Goal: Book appointment/travel/reservation

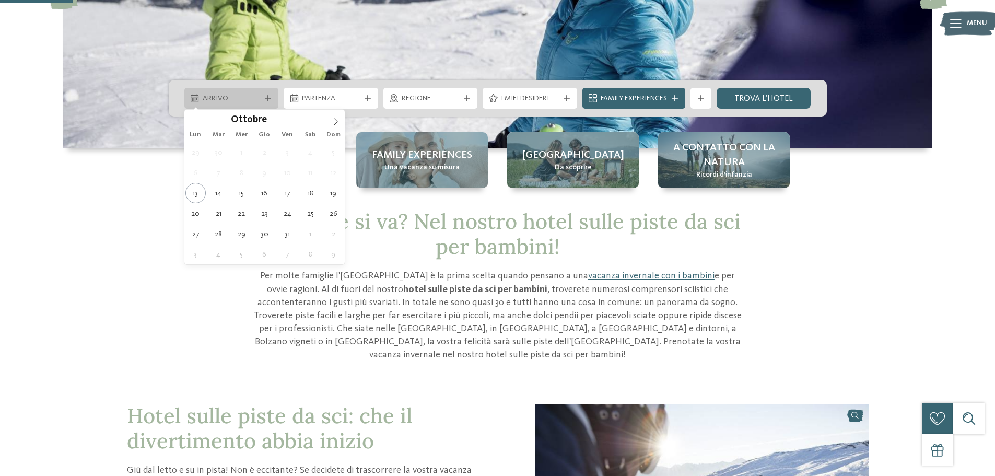
click at [258, 90] on div "Arrivo" at bounding box center [231, 98] width 95 height 21
click at [333, 122] on icon at bounding box center [335, 121] width 7 height 7
type div "27.12.2025"
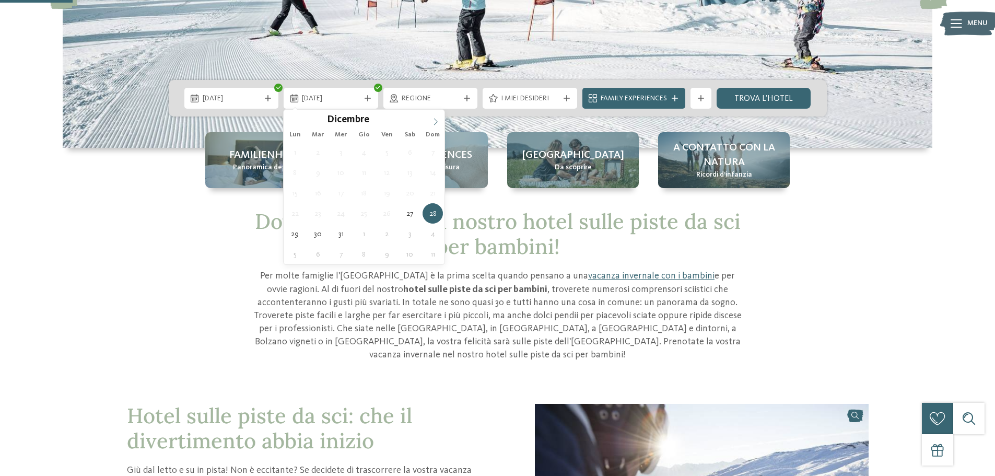
type input "****"
click at [434, 123] on icon at bounding box center [435, 121] width 7 height 7
type div "02.01.2026"
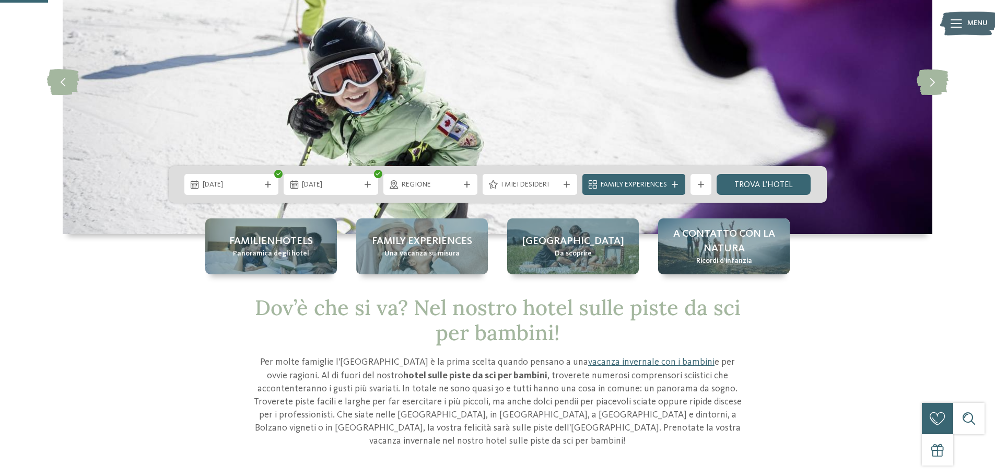
scroll to position [104, 0]
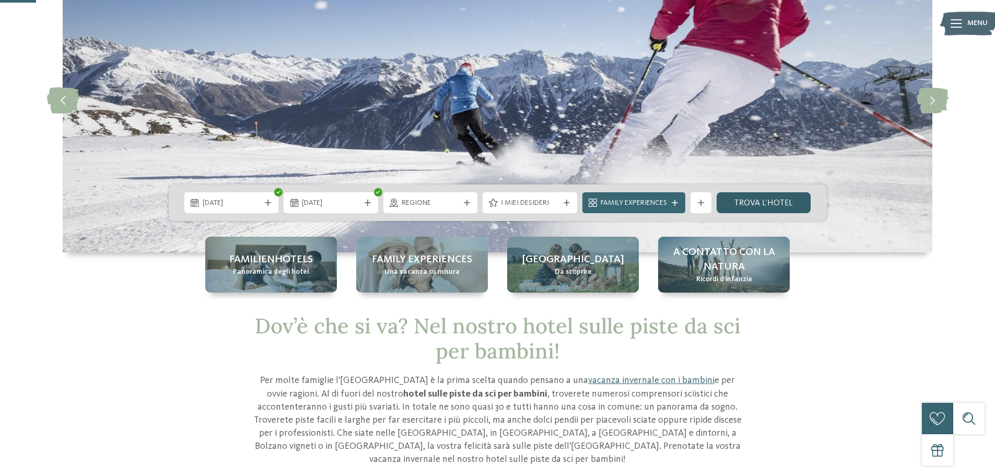
click at [789, 203] on link "trova l’hotel" at bounding box center [764, 202] width 95 height 21
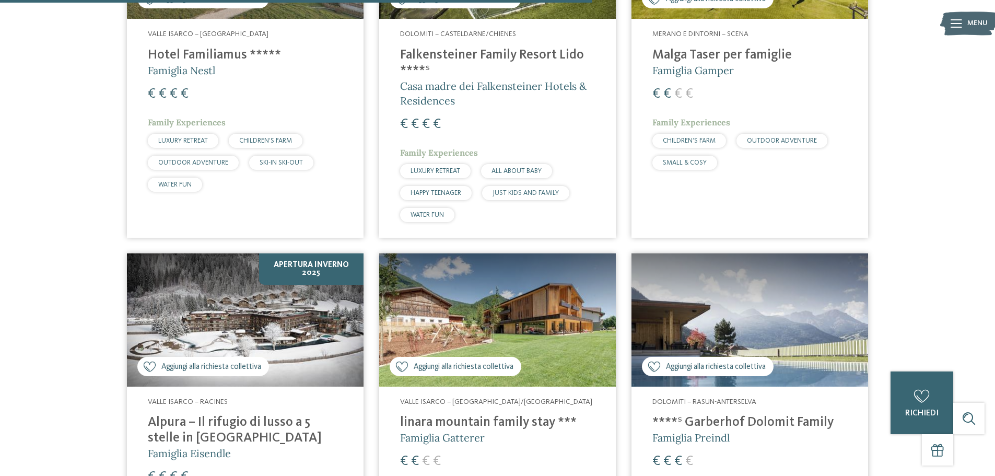
scroll to position [1544, 0]
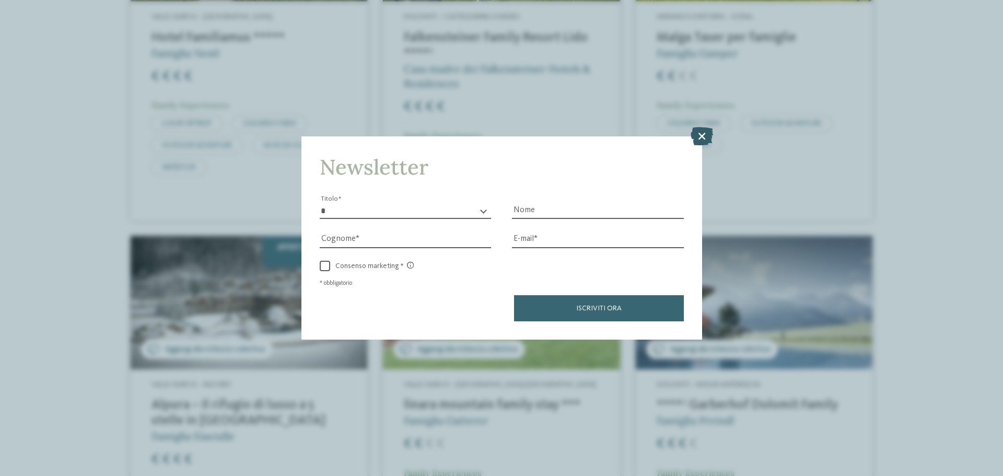
click at [707, 136] on icon at bounding box center [701, 136] width 22 height 18
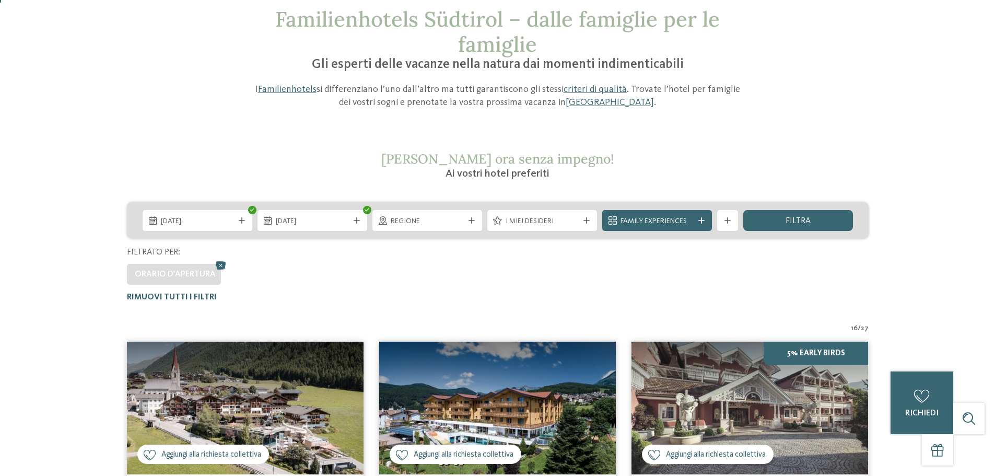
scroll to position [0, 0]
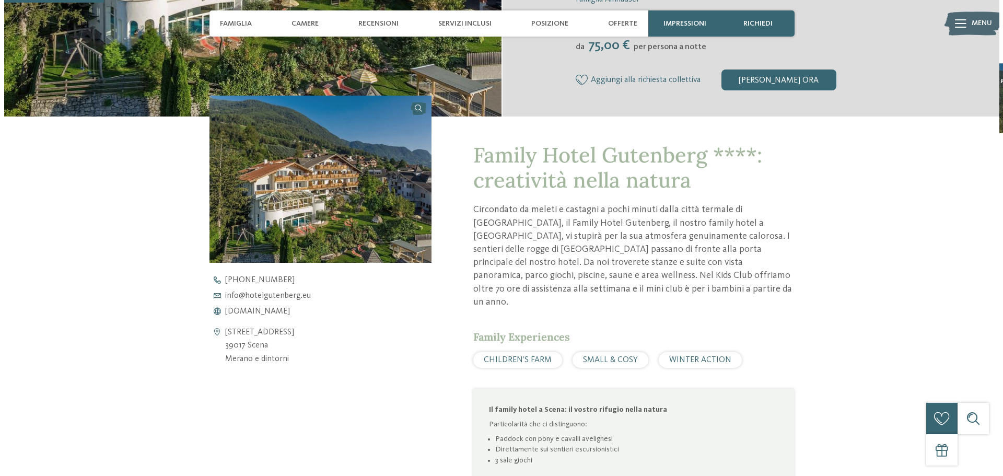
scroll to position [313, 0]
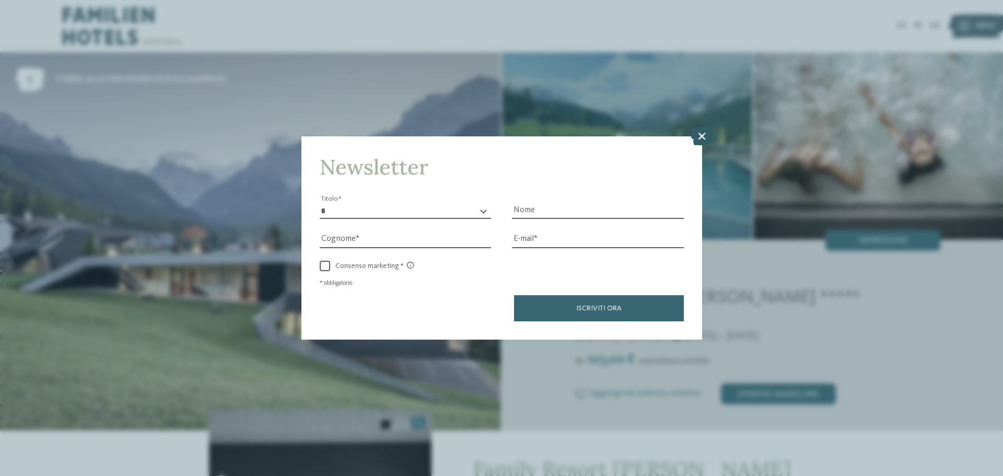
click at [701, 138] on icon at bounding box center [701, 136] width 22 height 18
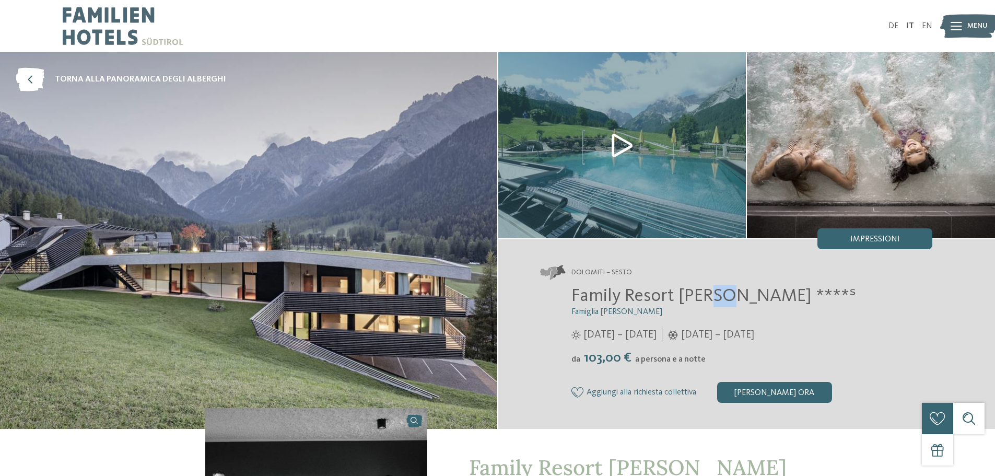
drag, startPoint x: 723, startPoint y: 299, endPoint x: 714, endPoint y: 296, distance: 9.8
click at [714, 296] on span "Family Resort Rainer ****ˢ" at bounding box center [713, 296] width 285 height 18
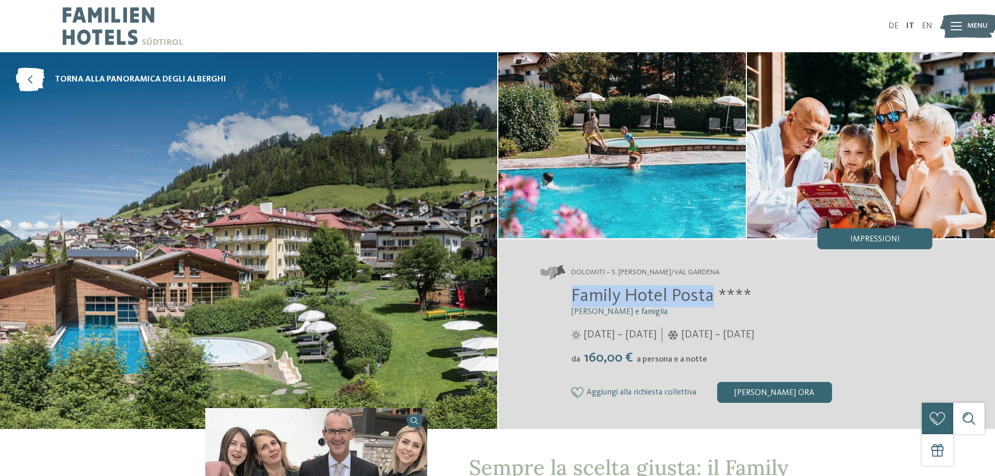
drag, startPoint x: 714, startPoint y: 302, endPoint x: 575, endPoint y: 296, distance: 139.6
click at [575, 296] on span "Family Hotel Posta ****" at bounding box center [661, 296] width 180 height 18
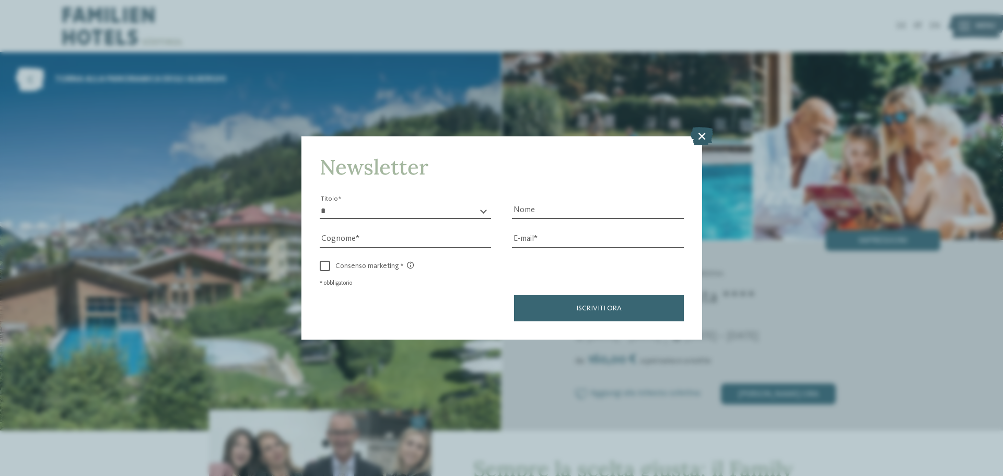
click at [701, 137] on icon at bounding box center [701, 136] width 22 height 18
